Goal: Find specific page/section: Find specific page/section

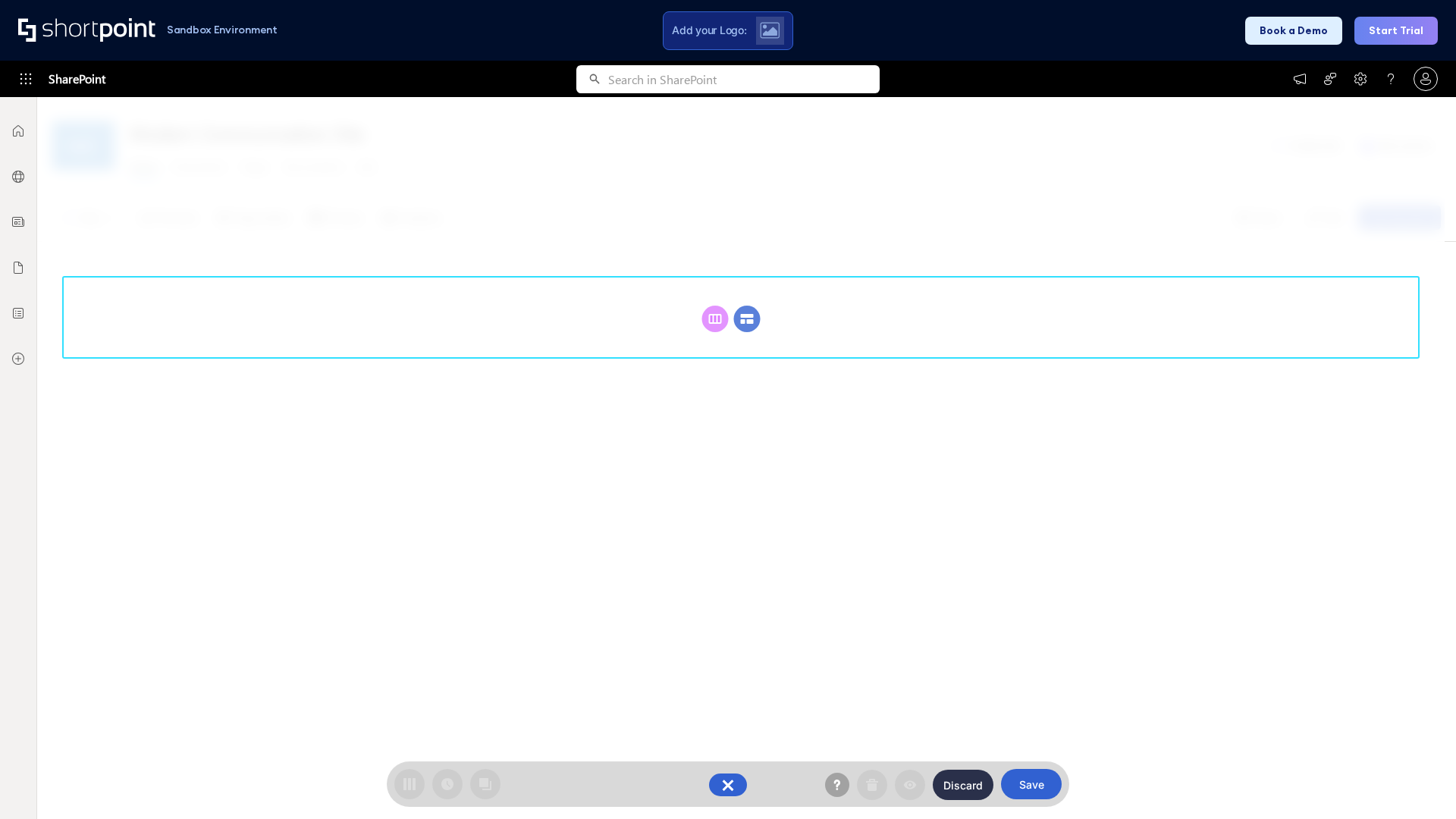
scroll to position [209, 0]
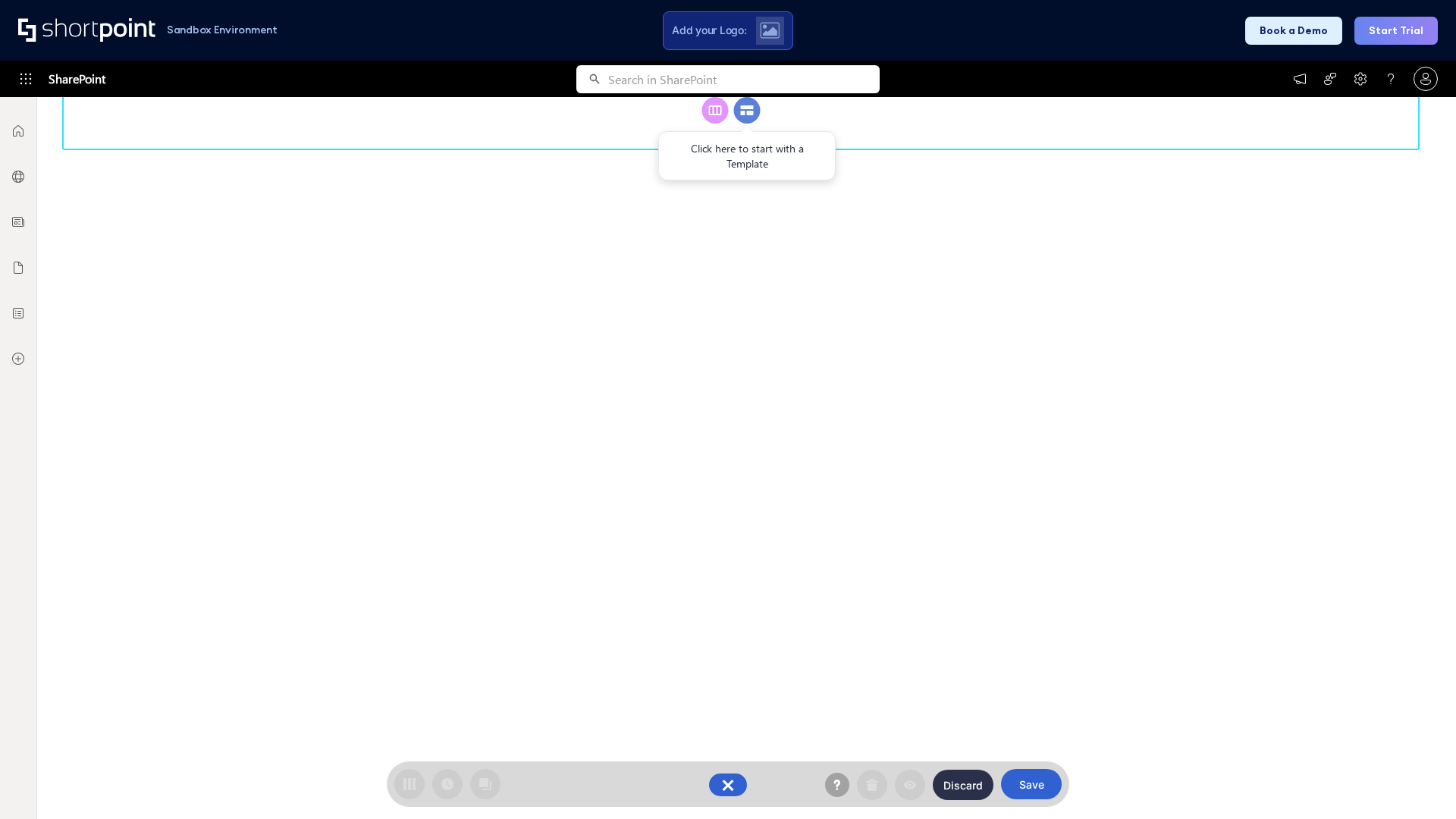
click at [747, 124] on circle at bounding box center [748, 110] width 27 height 27
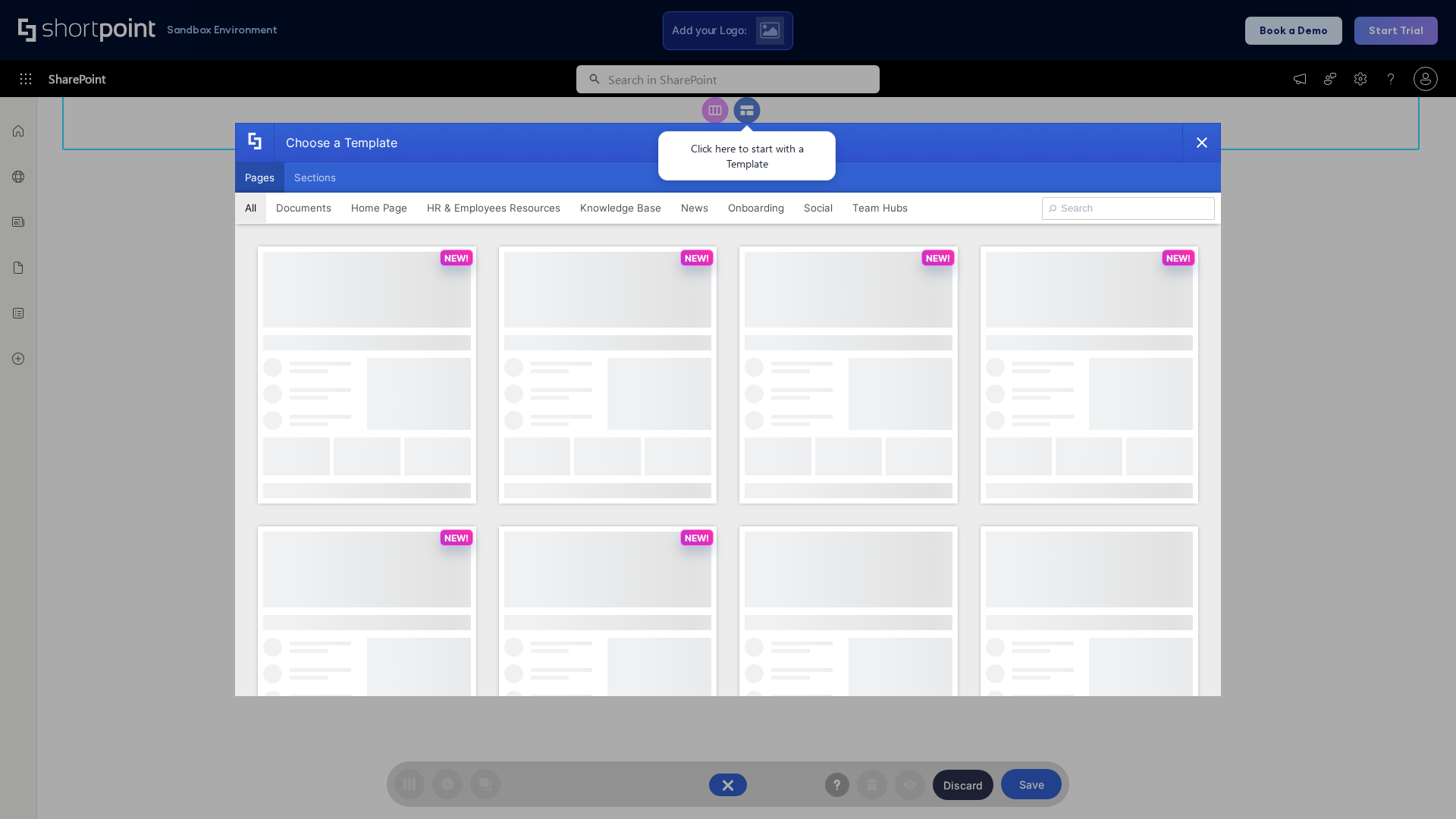
scroll to position [0, 0]
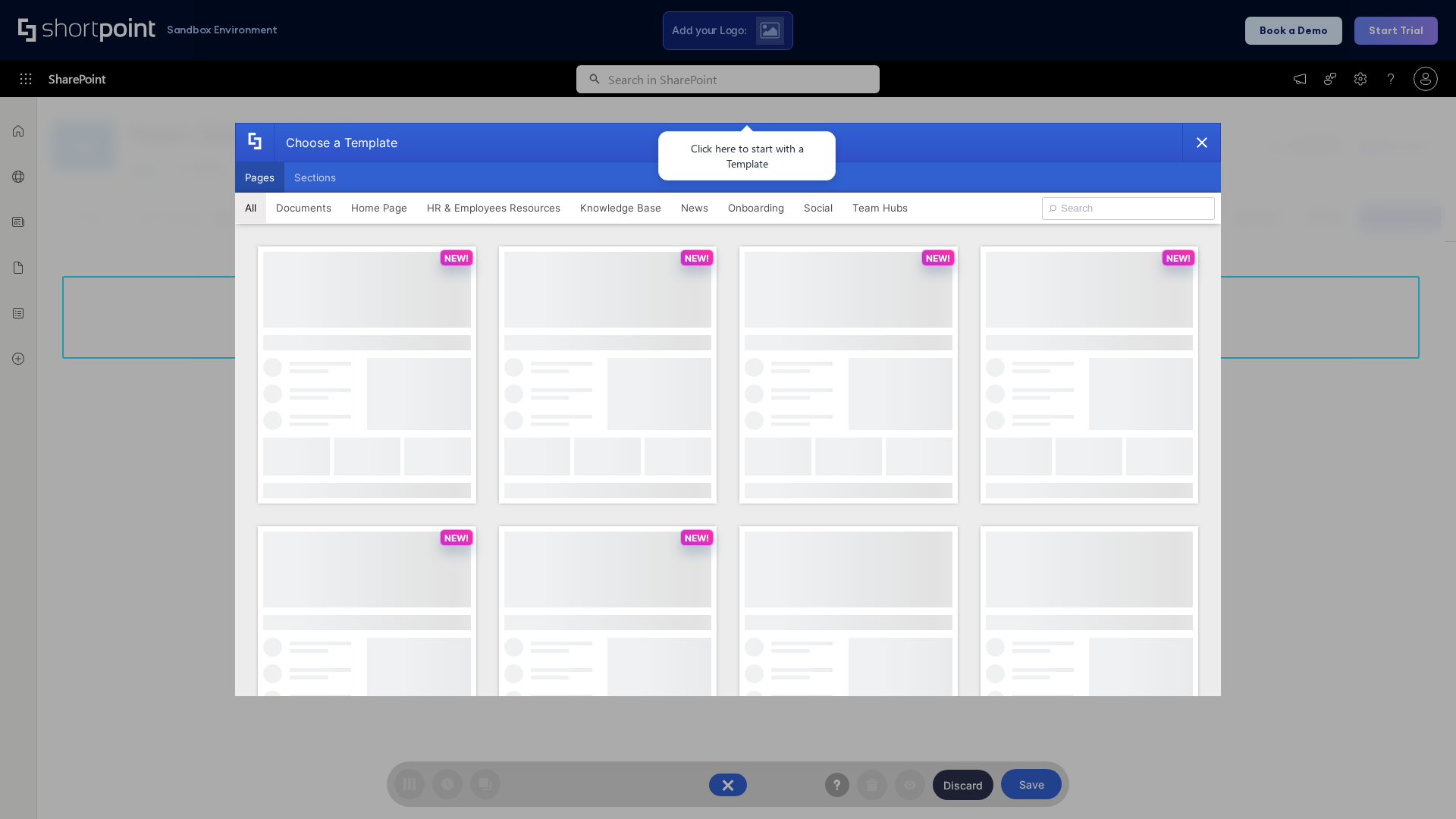
click at [259, 177] on button "Pages" at bounding box center [259, 177] width 49 height 30
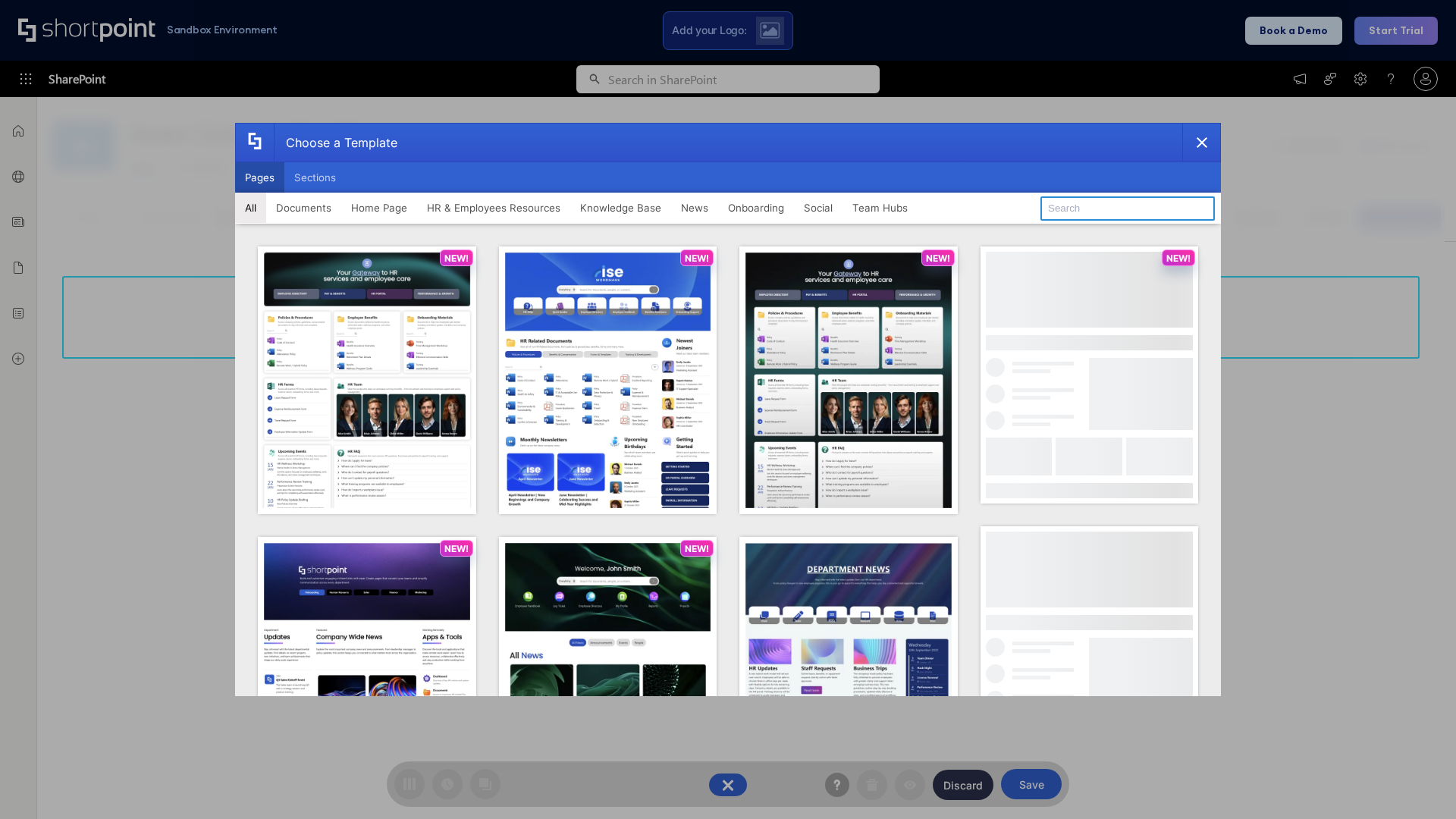
type input "HR 12"
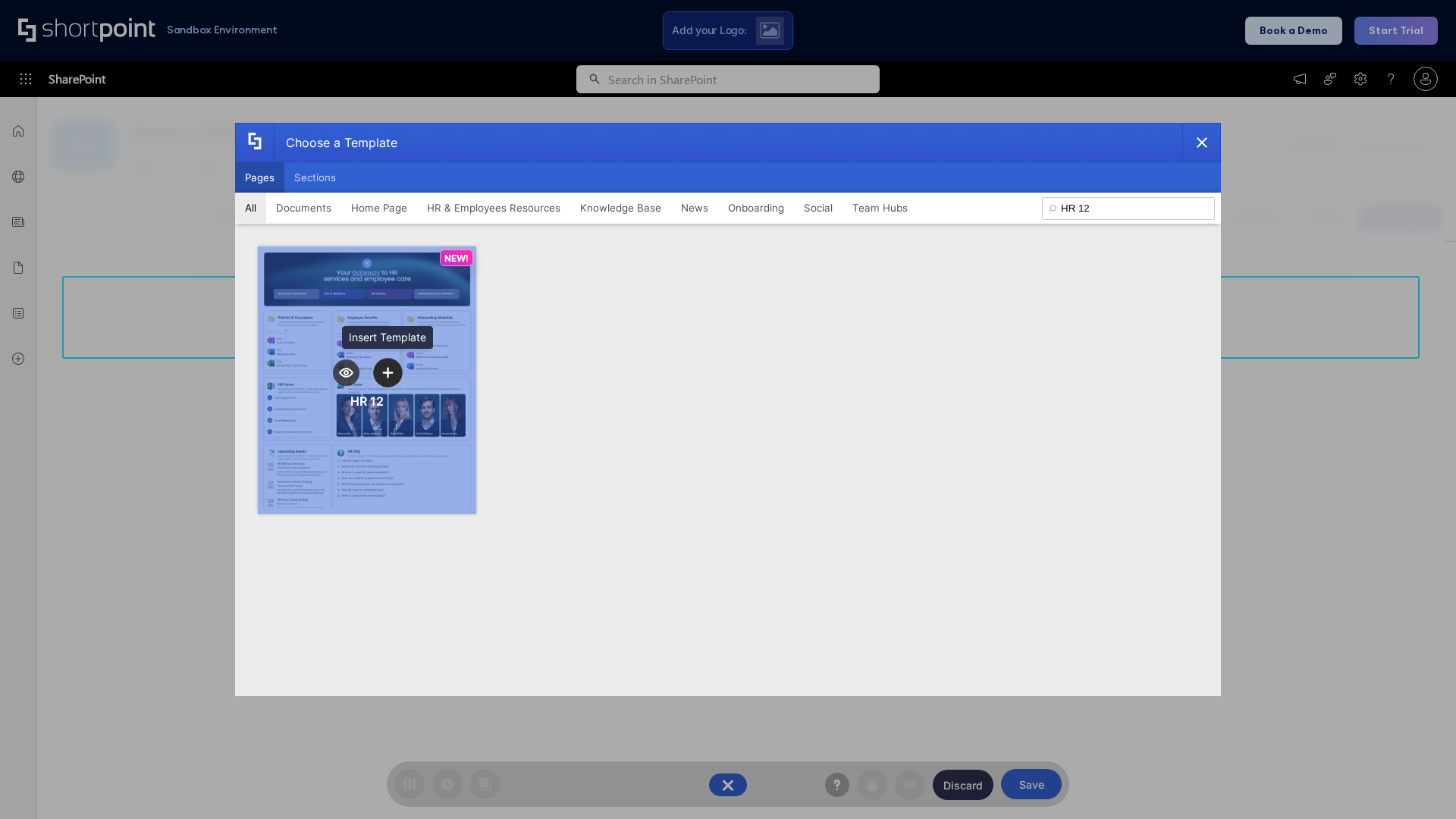
click at [387, 372] on icon "template selector" at bounding box center [387, 372] width 11 height 11
